Goal: Task Accomplishment & Management: Manage account settings

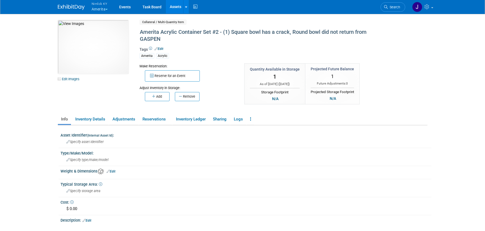
click at [100, 9] on button "Nimlok KY Amerita" at bounding box center [103, 7] width 24 height 14
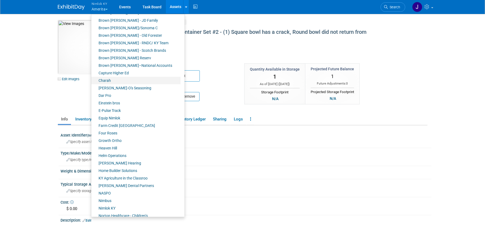
scroll to position [184, 0]
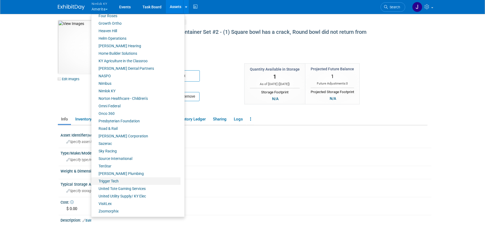
click at [118, 182] on link "Trigger Tech" at bounding box center [135, 180] width 89 height 7
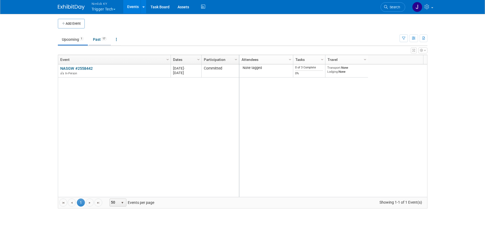
click at [102, 38] on link "Past 17" at bounding box center [100, 39] width 22 height 10
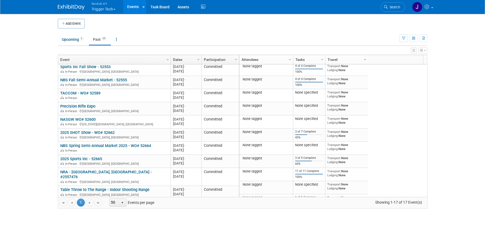
scroll to position [101, 0]
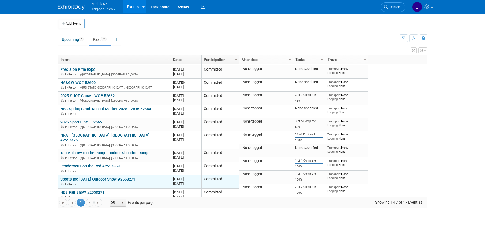
click at [117, 177] on link "Sports Inc [DATE] Outdoor Show #2558271" at bounding box center [97, 179] width 75 height 5
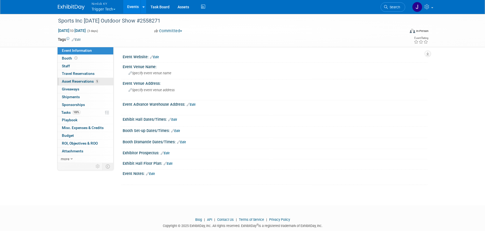
click at [91, 81] on span "Asset Reservations 5" at bounding box center [80, 81] width 37 height 4
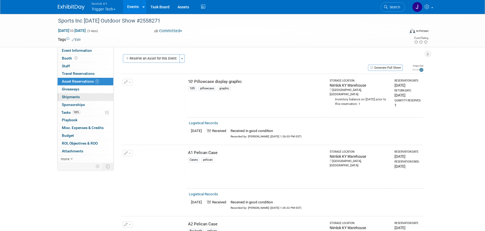
click at [90, 98] on link "0 Shipments 0" at bounding box center [86, 96] width 56 height 7
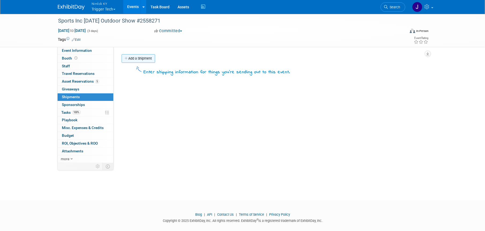
click at [138, 58] on link "Add a Shipment" at bounding box center [138, 58] width 33 height 9
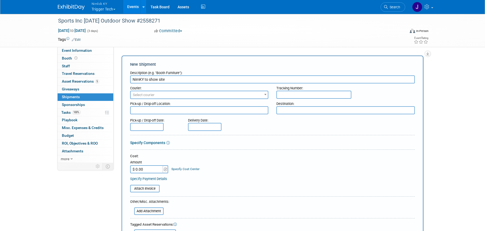
type input "NimKY to show site"
click at [174, 97] on span "Select courier" at bounding box center [199, 94] width 137 height 7
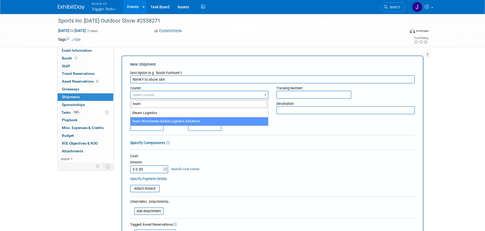
type input "team"
select select "569"
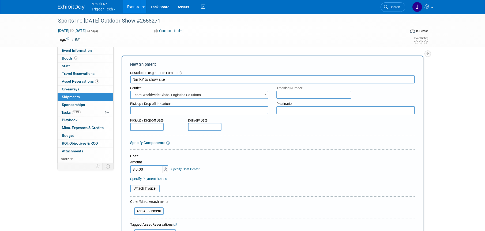
click at [168, 111] on textarea at bounding box center [199, 110] width 138 height 8
click at [290, 111] on textarea at bounding box center [345, 110] width 138 height 8
paste textarea "Kansas City Convention Center Sports Inc - 2025 August Outdoor Show TriggerTech…"
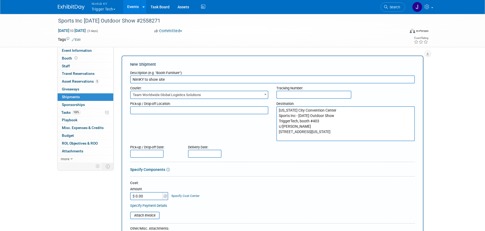
type textarea "Kansas City Convention Center Sports Inc - 2025 August Outdoor Show TriggerTech…"
click at [234, 110] on textarea at bounding box center [199, 110] width 138 height 8
type textarea "Nimlok WH"
click at [159, 155] on input "text" at bounding box center [146, 153] width 33 height 8
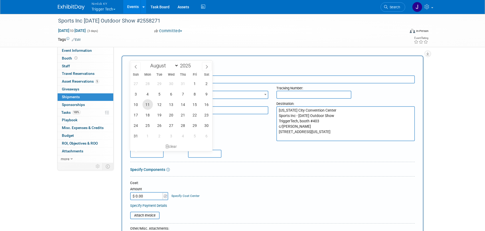
click at [149, 106] on span "11" at bounding box center [147, 104] width 10 height 10
type input "Aug 11, 2025"
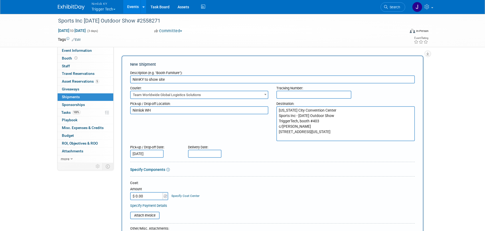
click at [223, 142] on div "Delivery Date:" at bounding box center [220, 145] width 65 height 7
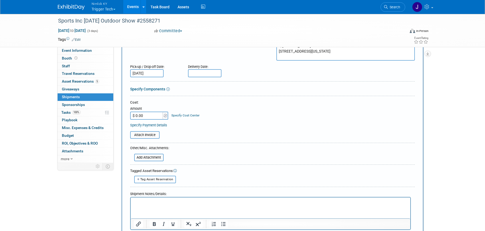
scroll to position [72, 0]
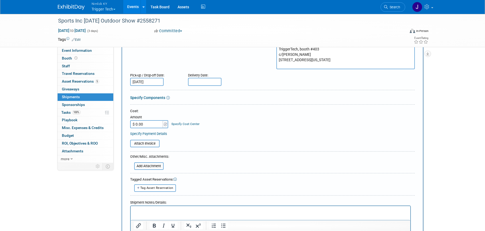
click at [160, 96] on link "Specify Components" at bounding box center [147, 97] width 35 height 4
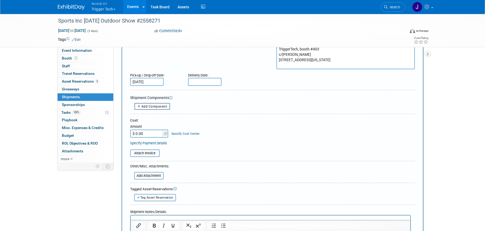
click at [159, 106] on span "Add Component" at bounding box center [154, 106] width 26 height 4
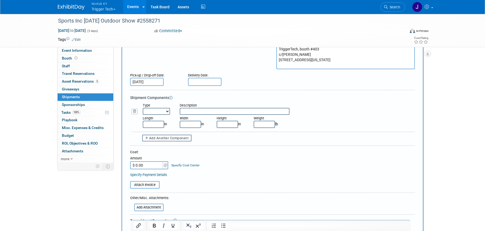
click at [158, 110] on select "Bag Bin Box Bundle Cage Case Container Cooler Crate Drum/Barrel Envelope Machin…" at bounding box center [156, 111] width 27 height 7
select select "2"
click at [143, 108] on select "Bag Bin Box Bundle Cage Case Container Cooler Crate Drum/Barrel Envelope Machin…" at bounding box center [156, 111] width 27 height 7
click at [160, 123] on input "text" at bounding box center [153, 124] width 21 height 7
type input "48.00"
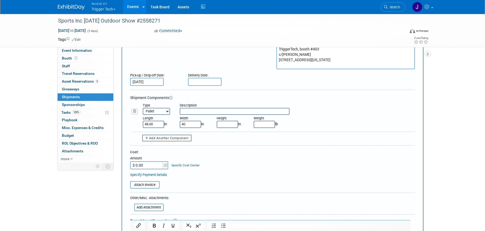
type input "40.00"
type input "27.00"
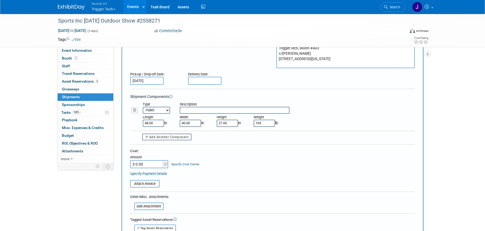
type input "169.00"
click at [252, 141] on form "Description (e.g. "Booth Furniture"): NimKY to show site Courier: 007EX 17 Post…" at bounding box center [272, 144] width 285 height 299
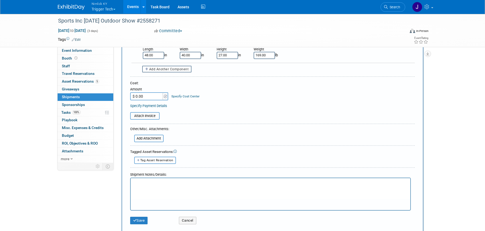
scroll to position [160, 0]
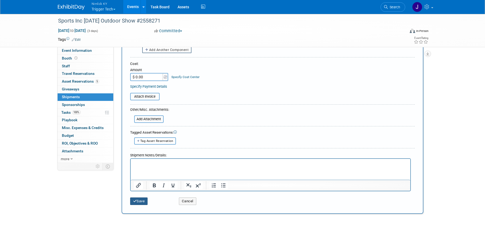
click at [144, 202] on button "Save" at bounding box center [139, 200] width 18 height 7
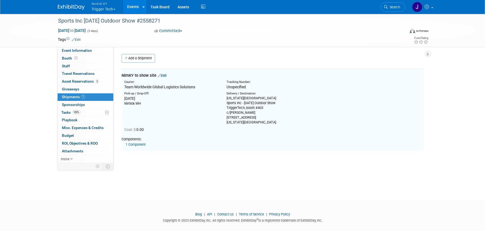
scroll to position [0, 0]
click at [136, 6] on link "Events" at bounding box center [133, 6] width 20 height 13
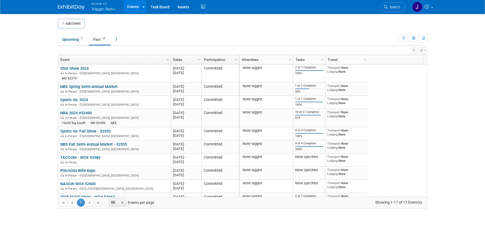
scroll to position [101, 0]
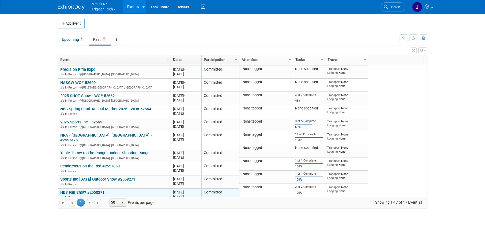
click at [84, 190] on link "NBS Fall Show #2558271" at bounding box center [82, 192] width 44 height 5
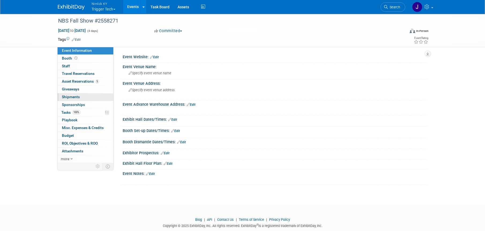
click at [95, 97] on link "0 Shipments 0" at bounding box center [86, 96] width 56 height 7
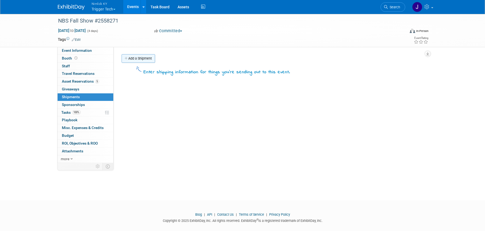
click at [137, 59] on link "Add a Shipment" at bounding box center [138, 58] width 33 height 9
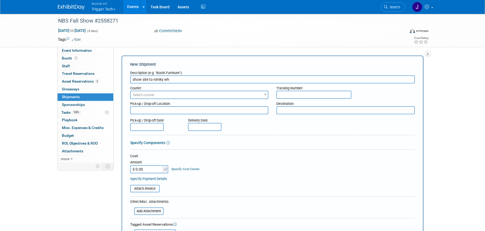
type input "show site to nimky wh"
click at [158, 94] on span "Select courier" at bounding box center [199, 94] width 137 height 7
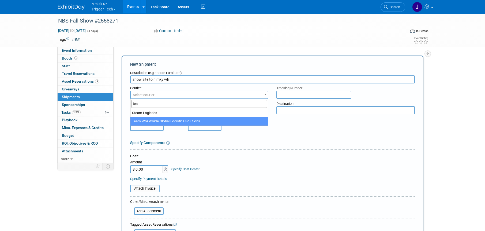
type input "tea"
select select "569"
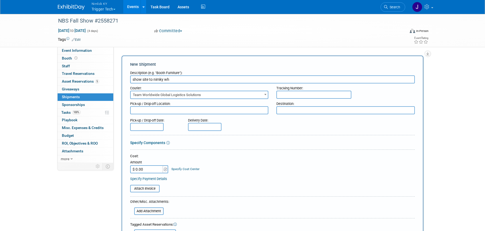
click at [168, 110] on textarea at bounding box center [199, 110] width 138 height 8
click at [191, 112] on textarea at bounding box center [199, 110] width 138 height 8
paste textarea "TriggerTech, Booth # 744 2025 NBS Fall Semi-Annual Market Fort Worth Convention…"
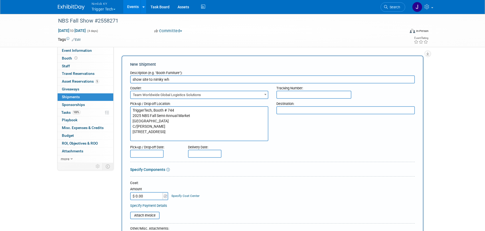
type textarea "TriggerTech, Booth # 744 2025 NBS Fall Semi-Annual Market Fort Worth Convention…"
click at [313, 111] on textarea at bounding box center [345, 110] width 138 height 8
type textarea "Nimlok WH"
click at [275, 157] on div "Pick-up / Drop-off Date: Delivery Date:" at bounding box center [272, 149] width 293 height 15
click at [147, 152] on input "text" at bounding box center [146, 153] width 33 height 8
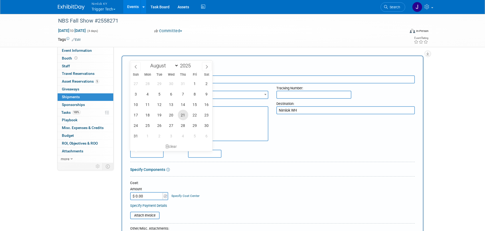
click at [182, 115] on span "21" at bounding box center [183, 115] width 10 height 10
type input "Aug 21, 2025"
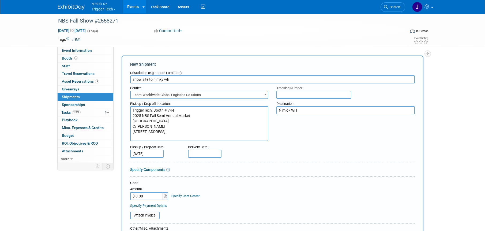
click at [220, 176] on div at bounding box center [272, 177] width 285 height 2
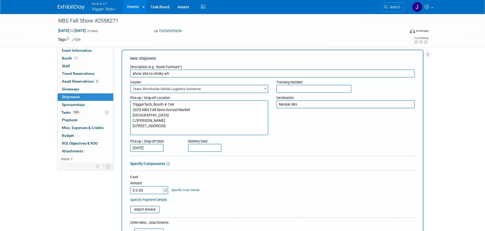
scroll to position [7, 0]
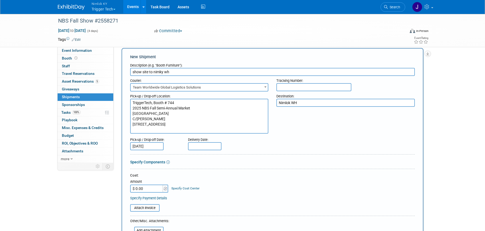
click at [154, 162] on link "Specify Components" at bounding box center [147, 162] width 35 height 4
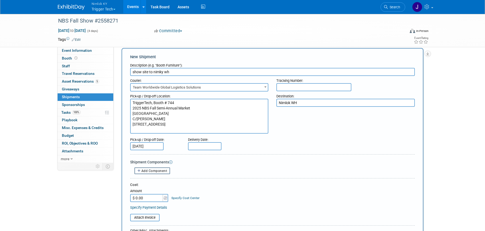
click at [156, 171] on span "Add Component" at bounding box center [154, 171] width 26 height 4
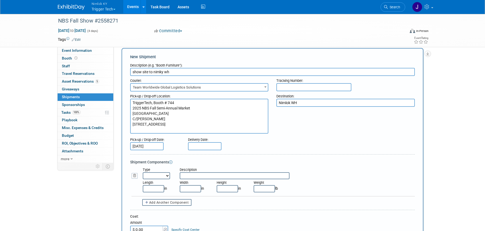
click at [155, 174] on select "Bag Bin Box Bundle Cage Case Container Cooler Crate Drum/Barrel Envelope Machin…" at bounding box center [156, 175] width 27 height 7
select select "2"
click at [143, 172] on select "Bag Bin Box Bundle Cage Case Container Cooler Crate Drum/Barrel Envelope Machin…" at bounding box center [156, 175] width 27 height 7
click at [159, 189] on input "text" at bounding box center [153, 188] width 21 height 7
type input "48.00"
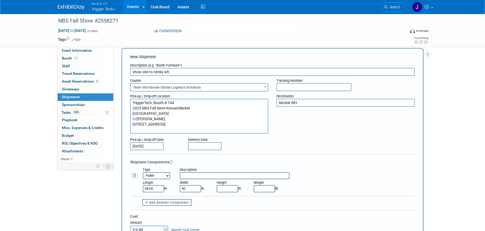
type input "40.00"
type input "27.00"
type input "169.00"
click at [320, 173] on div "Type Bag Bin Box Bundle Cage Case Container Cooler Crate Drum/Barrel Envelope M…" at bounding box center [279, 173] width 280 height 12
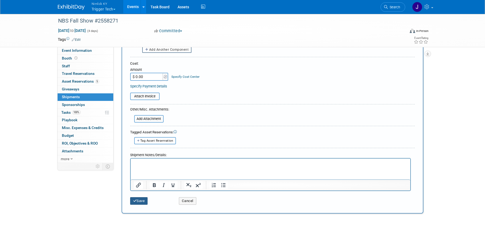
click at [138, 200] on button "Save" at bounding box center [139, 200] width 18 height 7
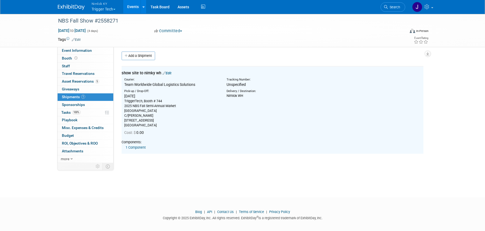
scroll to position [0, 0]
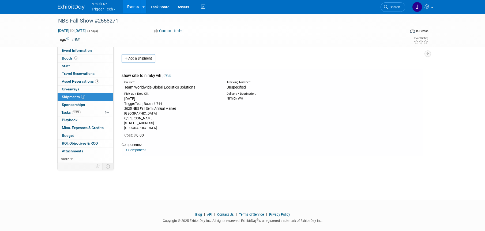
click at [134, 7] on link "Events" at bounding box center [133, 6] width 20 height 13
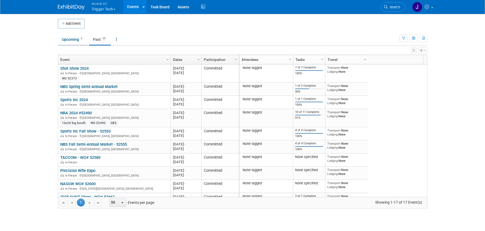
click at [78, 39] on link "Upcoming 1" at bounding box center [73, 39] width 30 height 10
